Goal: Find specific page/section: Find specific page/section

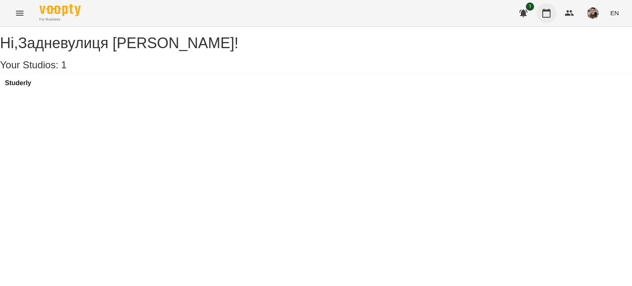
click at [544, 6] on button "button" at bounding box center [546, 13] width 20 height 20
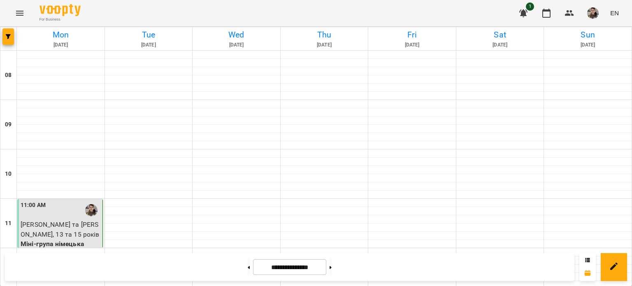
scroll to position [457, 0]
click at [332, 268] on button at bounding box center [330, 267] width 2 height 18
type input "**********"
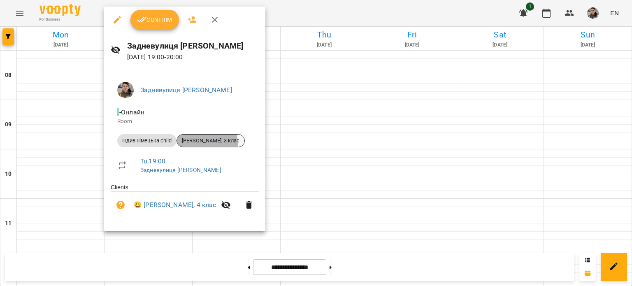
click at [193, 144] on span "[PERSON_NAME], 3 клас" at bounding box center [210, 140] width 67 height 7
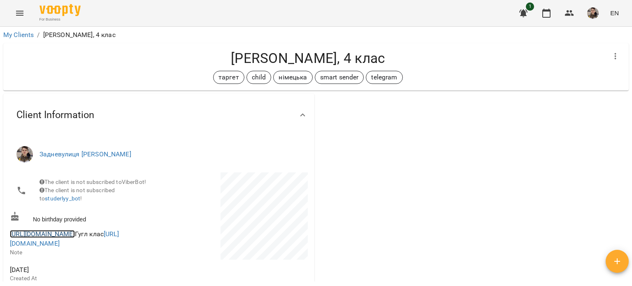
click at [69, 236] on link "[URL][DOMAIN_NAME]" at bounding box center [42, 234] width 65 height 8
